Goal: Task Accomplishment & Management: Manage account settings

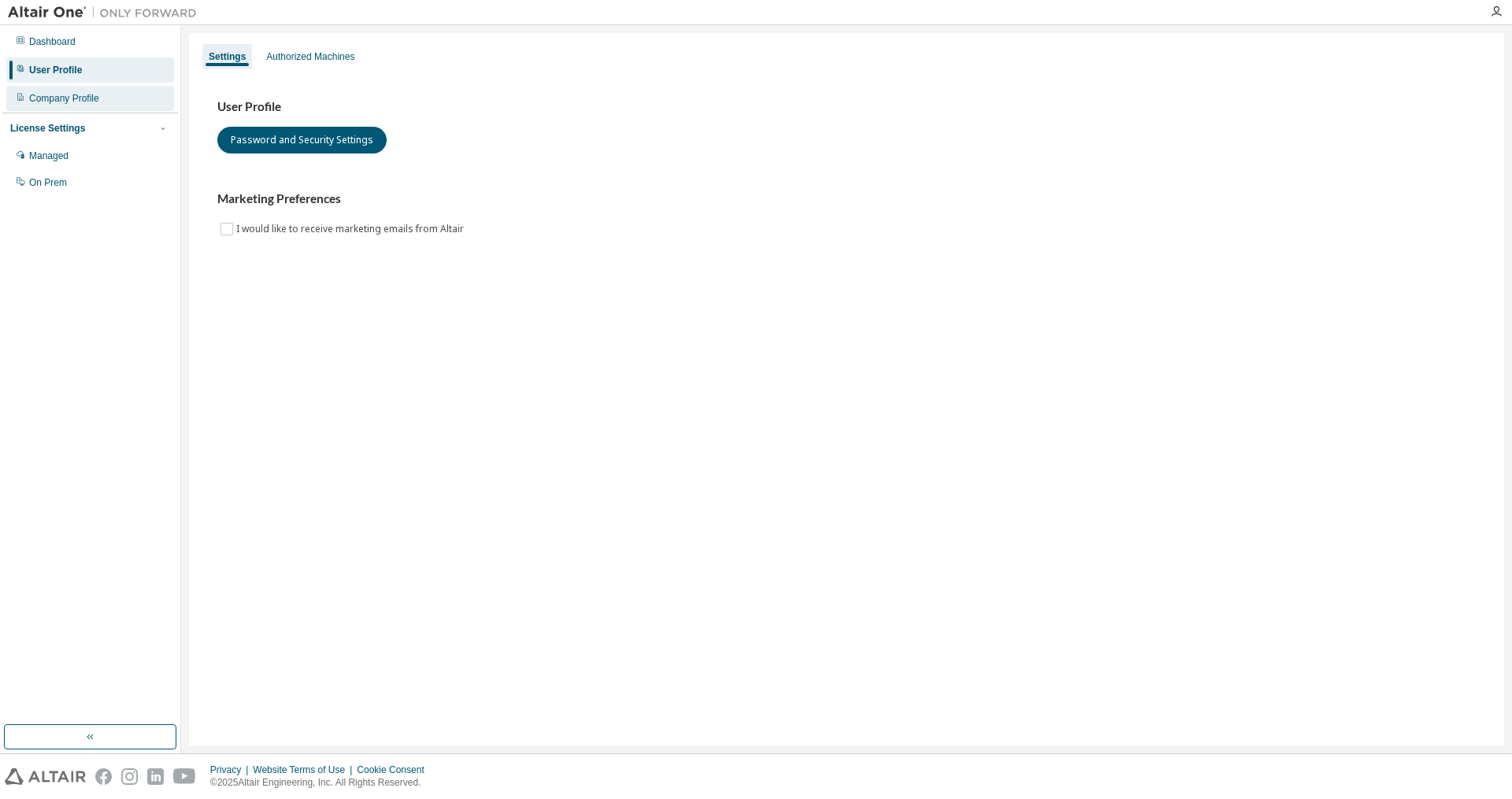
click at [105, 100] on div "Company Profile" at bounding box center [90, 99] width 168 height 26
click at [30, 106] on div "Company Profile" at bounding box center [90, 99] width 168 height 26
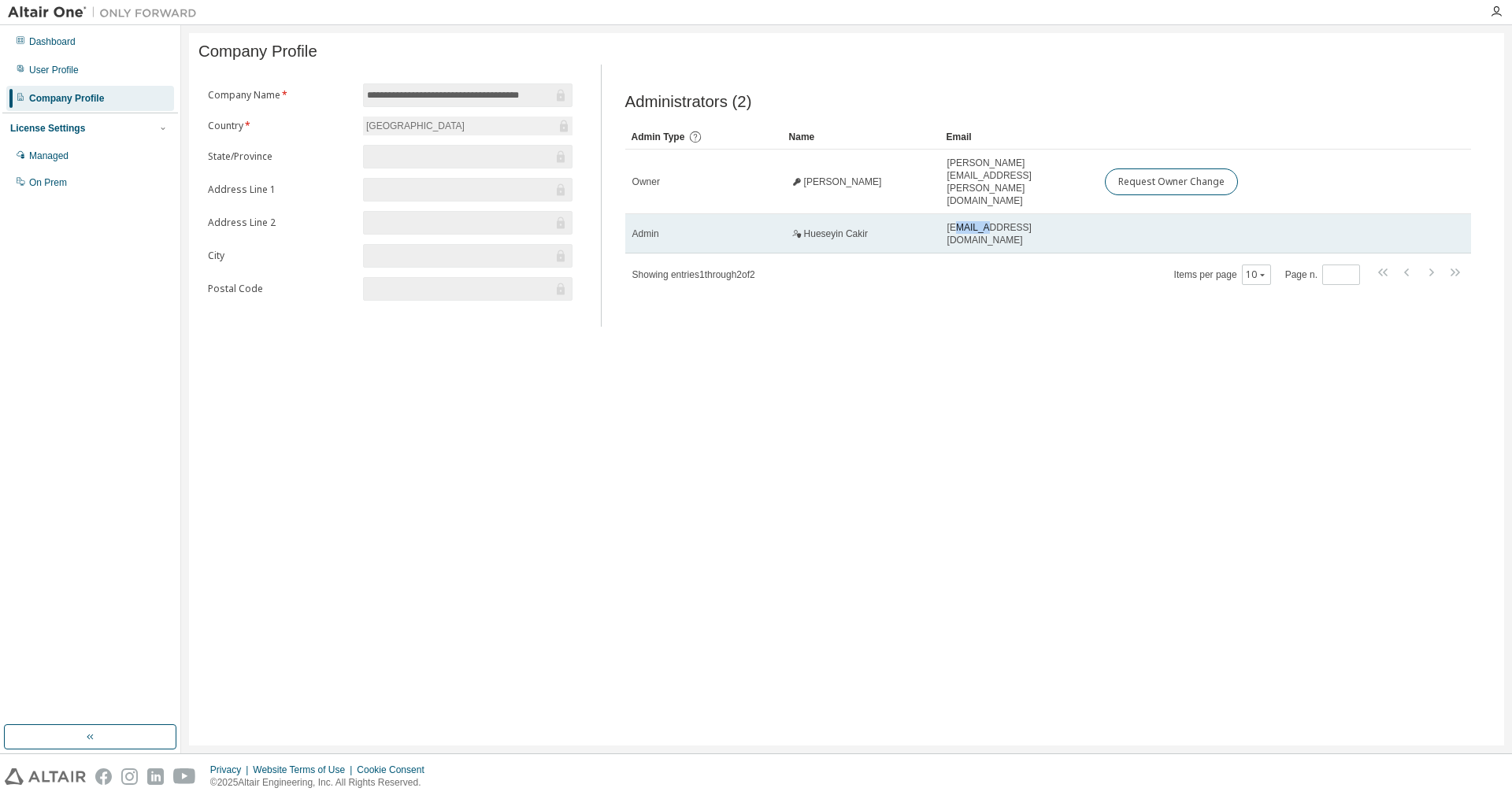
drag, startPoint x: 956, startPoint y: 209, endPoint x: 977, endPoint y: 213, distance: 21.4
click at [977, 221] on span "cakir.50189@gmail.com" at bounding box center [1018, 233] width 143 height 26
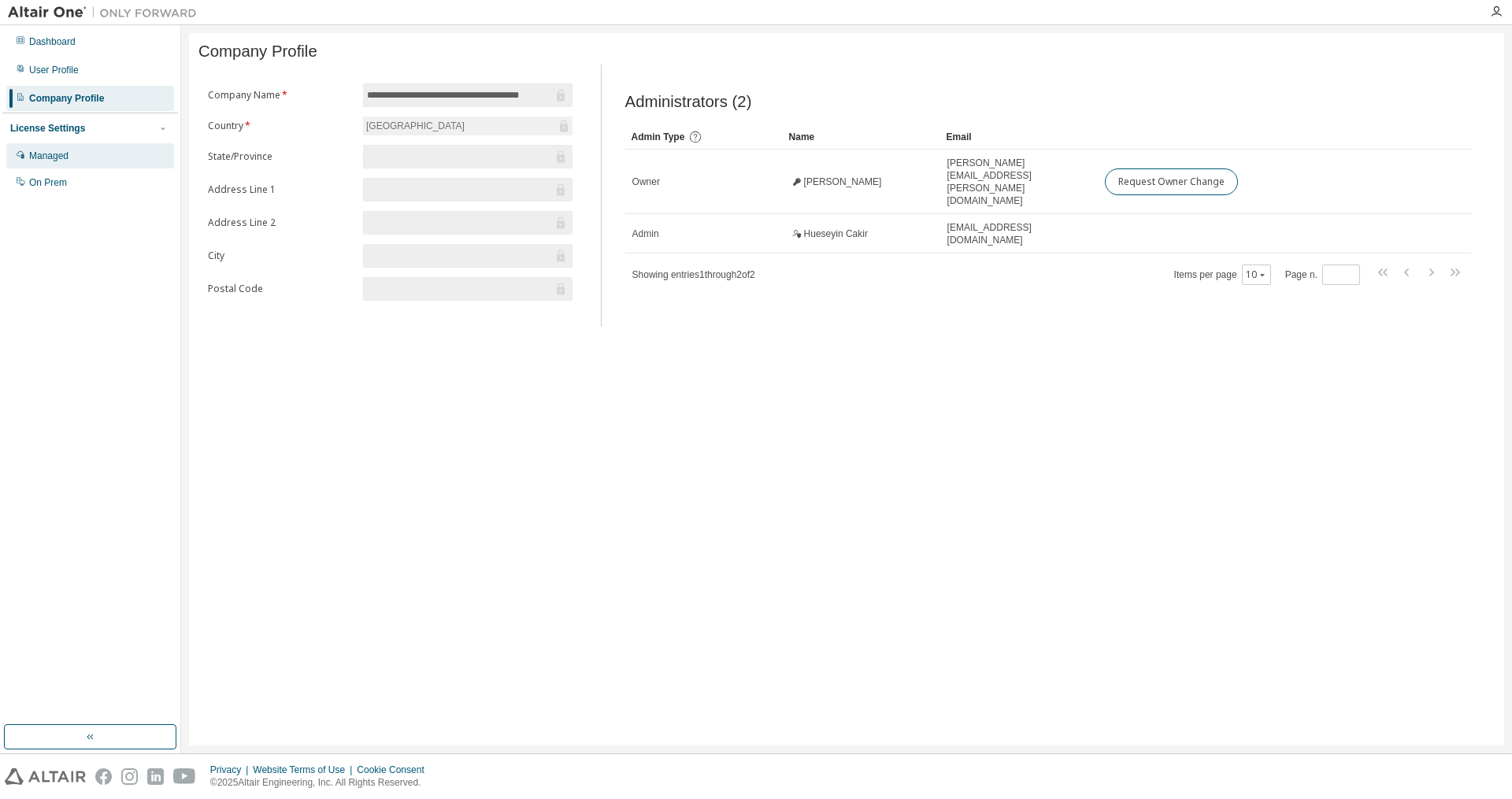
click at [68, 163] on div "Managed" at bounding box center [90, 156] width 168 height 26
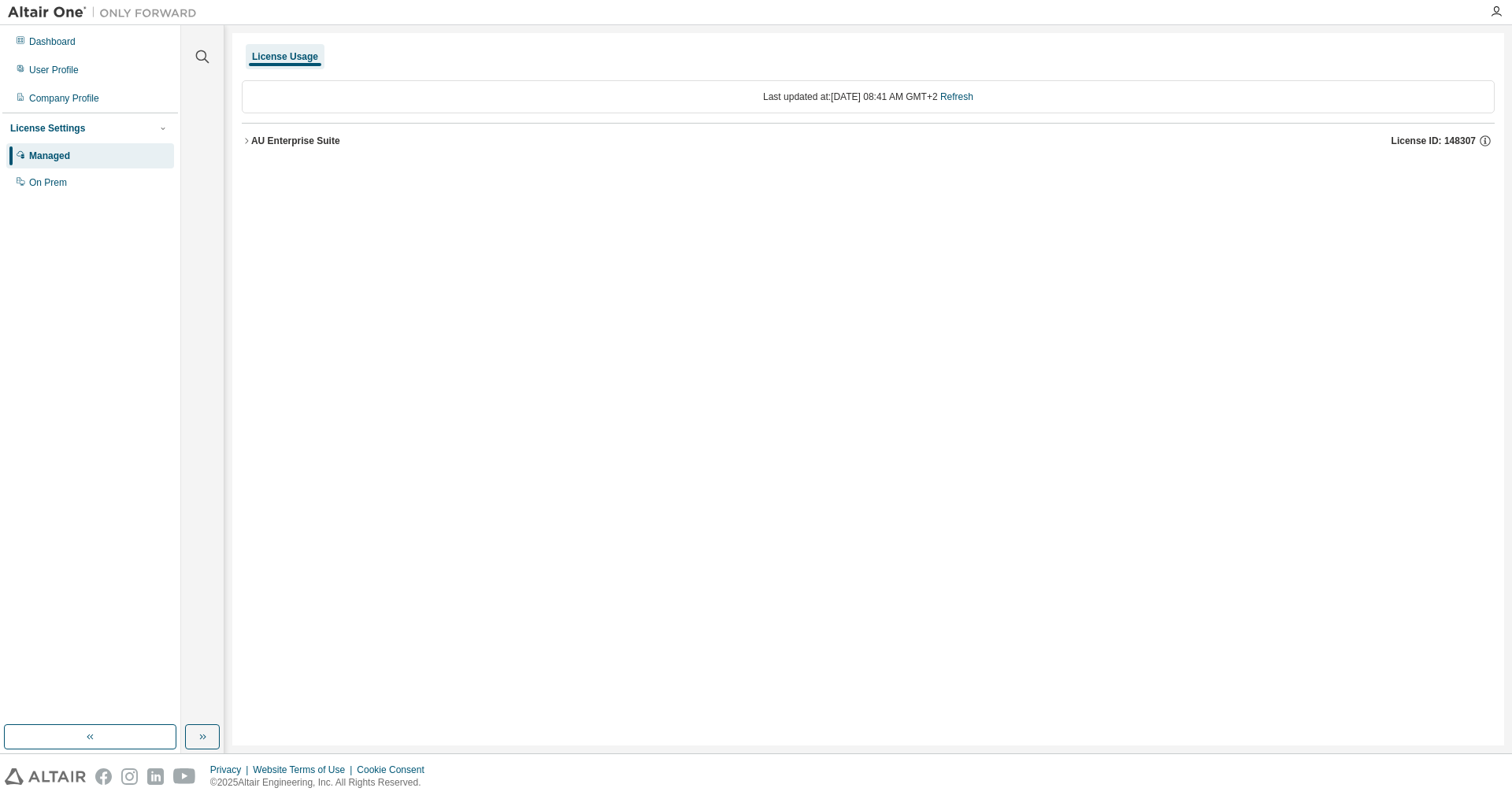
click at [242, 147] on button "AU Enterprise Suite License ID: 148307" at bounding box center [867, 140] width 1253 height 34
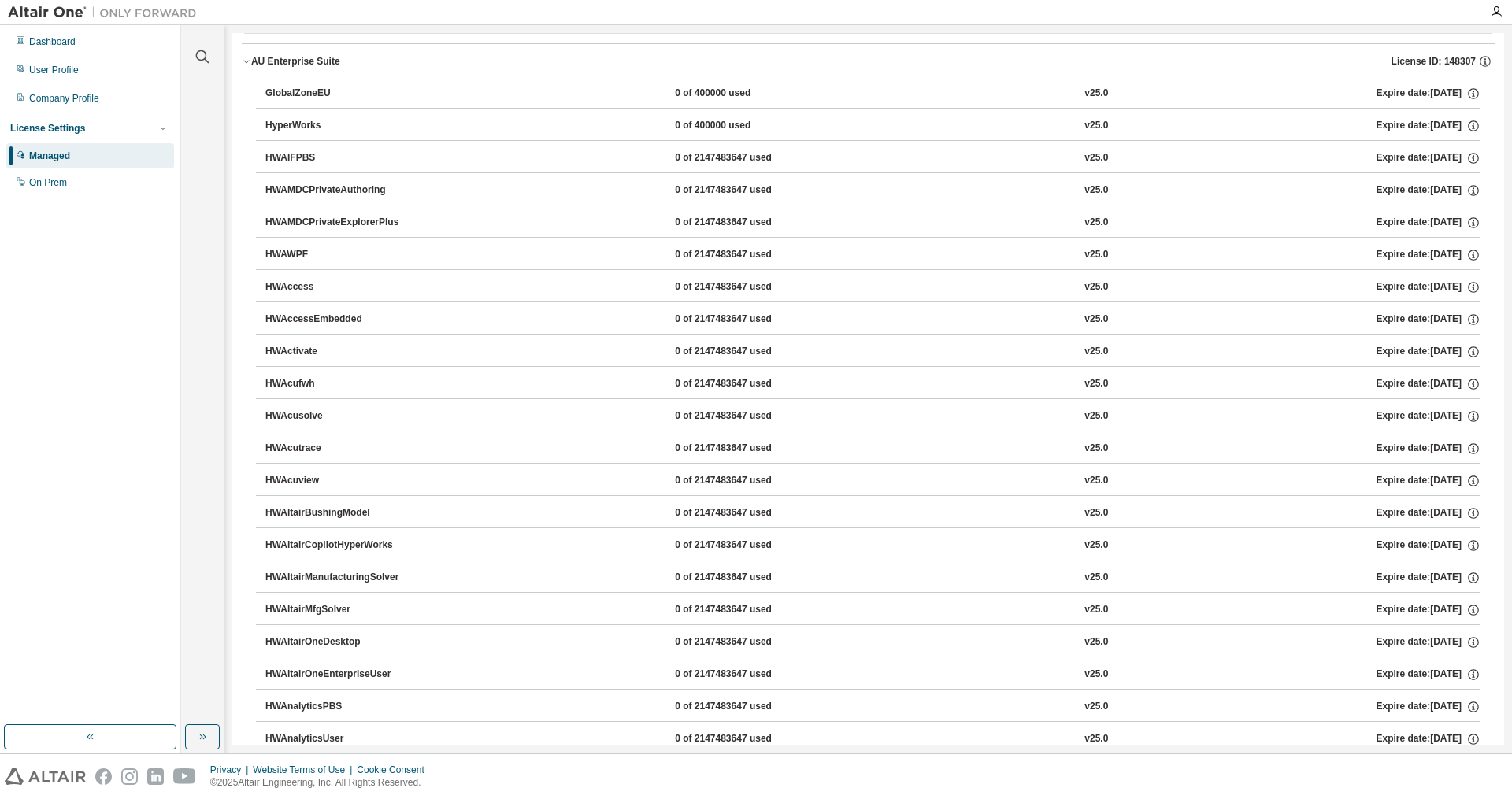
scroll to position [377, 0]
